Goal: Task Accomplishment & Management: Use online tool/utility

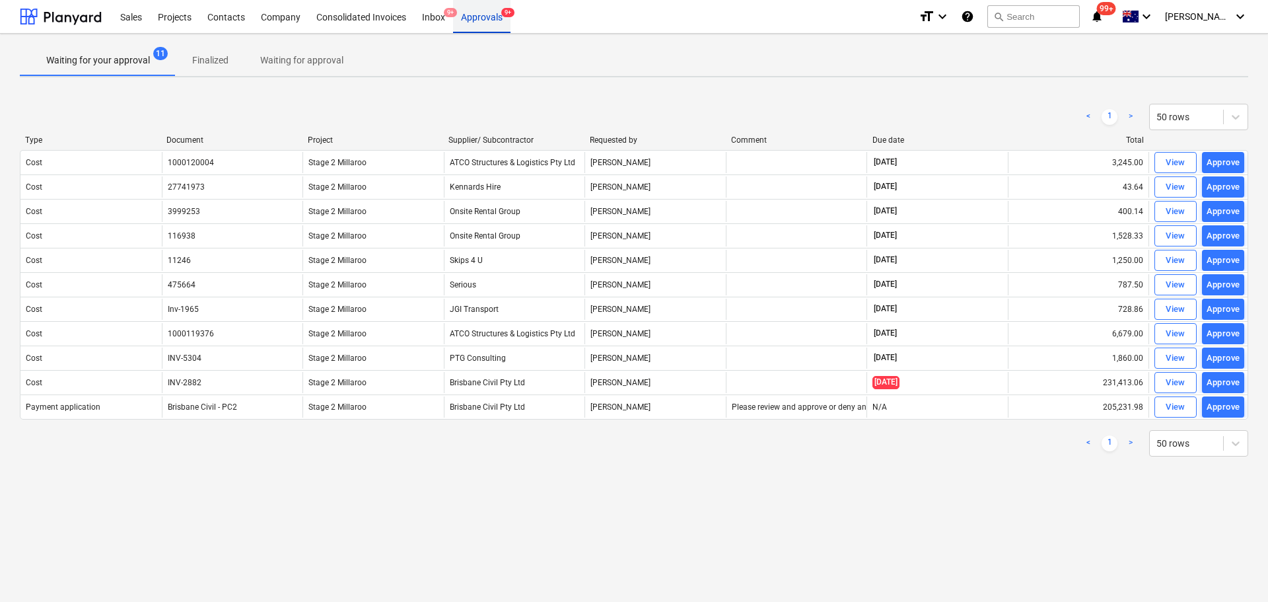
click at [484, 21] on div "Approvals 9+" at bounding box center [481, 16] width 57 height 34
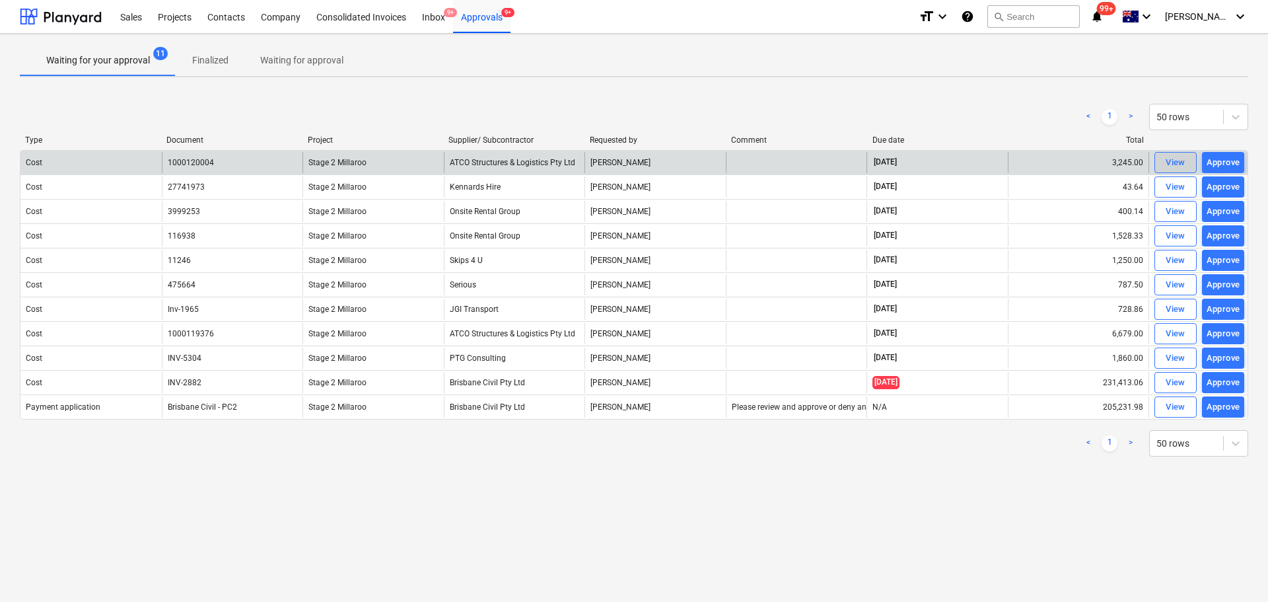
click at [1162, 166] on span "View" at bounding box center [1175, 162] width 29 height 15
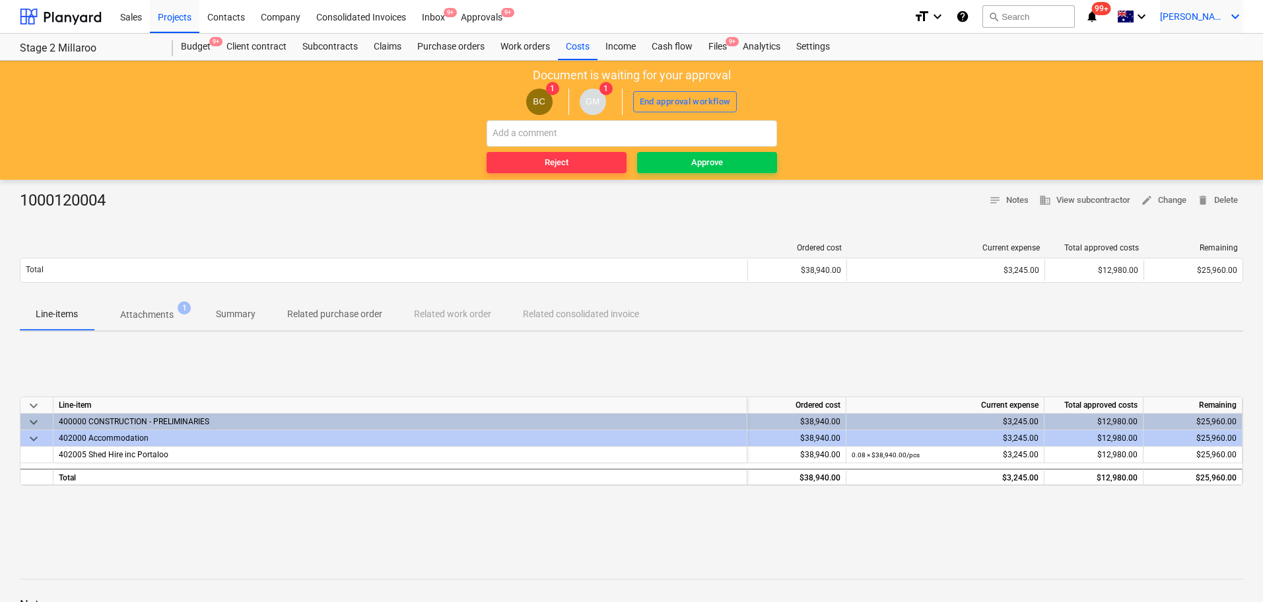
click at [1224, 17] on span "[PERSON_NAME]" at bounding box center [1193, 16] width 66 height 11
click at [1201, 77] on div "Log out" at bounding box center [1203, 72] width 79 height 21
